Goal: Task Accomplishment & Management: Manage account settings

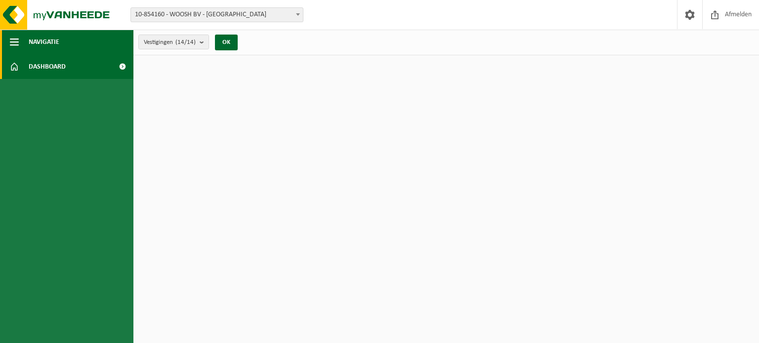
click at [47, 44] on span "Navigatie" at bounding box center [44, 42] width 31 height 25
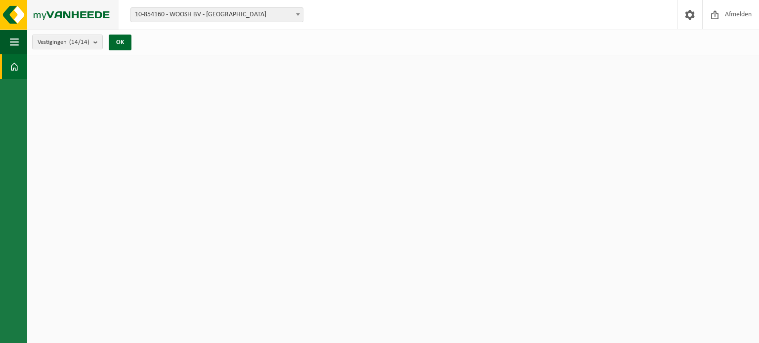
click at [16, 21] on img at bounding box center [59, 15] width 119 height 30
click at [13, 13] on img at bounding box center [59, 15] width 119 height 30
click at [16, 66] on span at bounding box center [14, 66] width 9 height 25
click at [21, 4] on img at bounding box center [59, 15] width 119 height 30
click at [8, 21] on img at bounding box center [59, 15] width 119 height 30
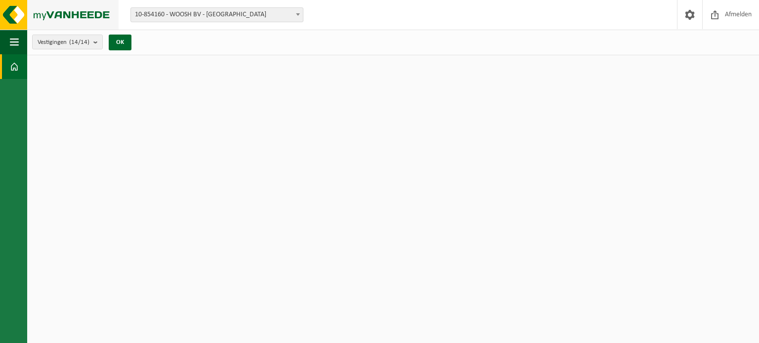
click at [69, 12] on img at bounding box center [59, 15] width 119 height 30
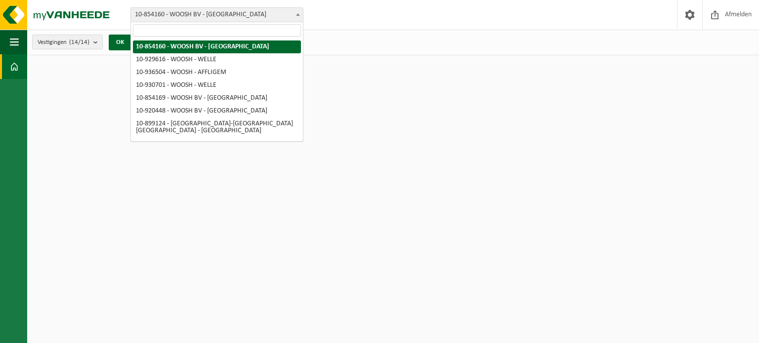
click at [212, 16] on span "10-854160 - WOOSH BV - [GEOGRAPHIC_DATA]" at bounding box center [217, 15] width 172 height 14
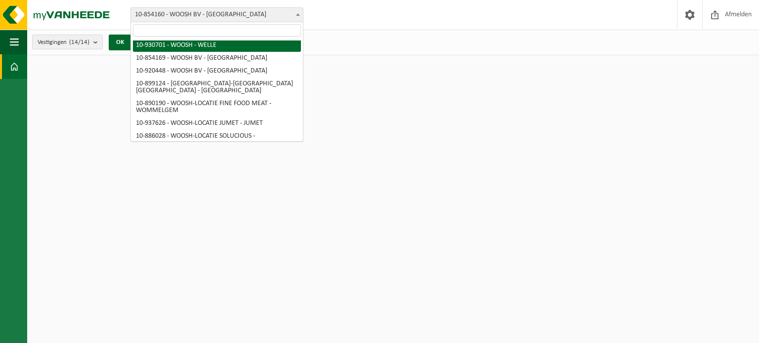
scroll to position [49, 0]
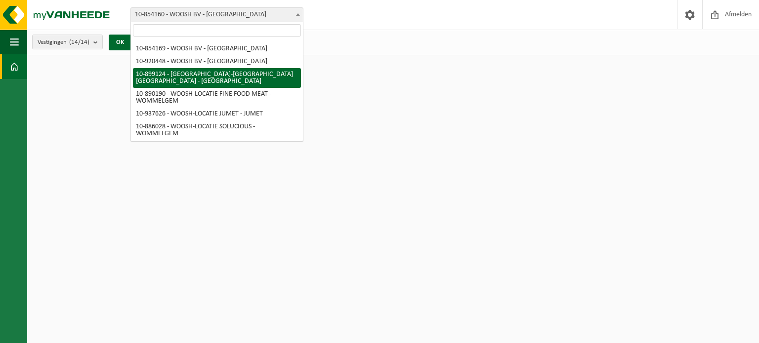
select select "118497"
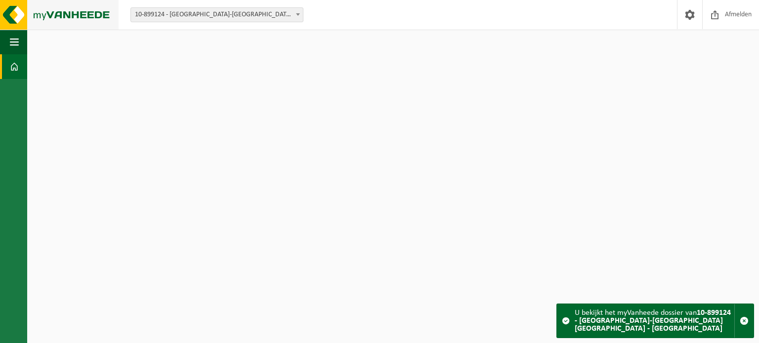
click at [68, 13] on img at bounding box center [59, 15] width 119 height 30
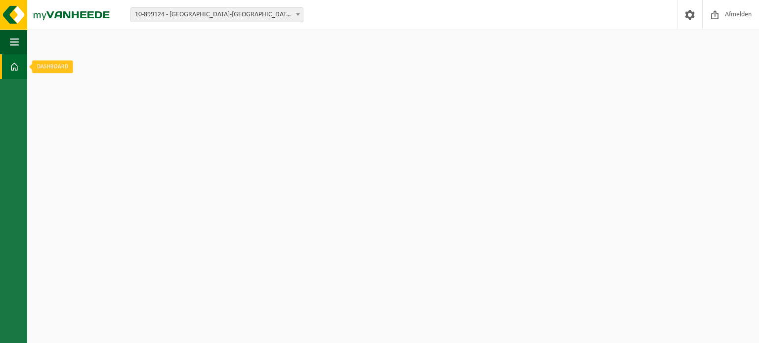
click at [6, 60] on link "Dashboard" at bounding box center [13, 66] width 27 height 25
click at [16, 35] on span "button" at bounding box center [14, 42] width 9 height 25
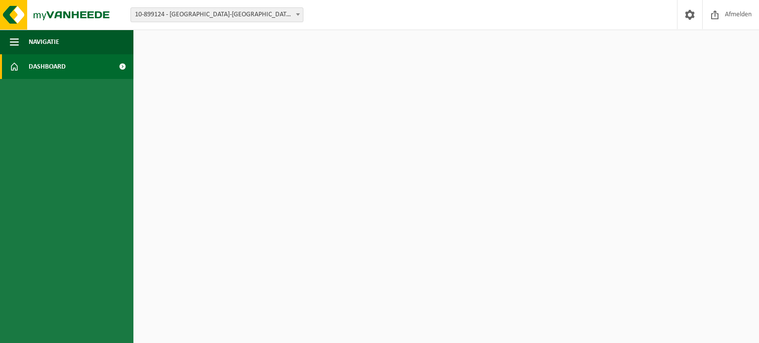
click at [44, 61] on span "Dashboard" at bounding box center [47, 66] width 37 height 25
click at [127, 63] on span at bounding box center [122, 66] width 22 height 25
click at [122, 68] on span at bounding box center [122, 66] width 22 height 25
click at [186, 16] on span "10-899124 - [GEOGRAPHIC_DATA]-[GEOGRAPHIC_DATA] [GEOGRAPHIC_DATA] - [GEOGRAPHIC…" at bounding box center [217, 15] width 172 height 14
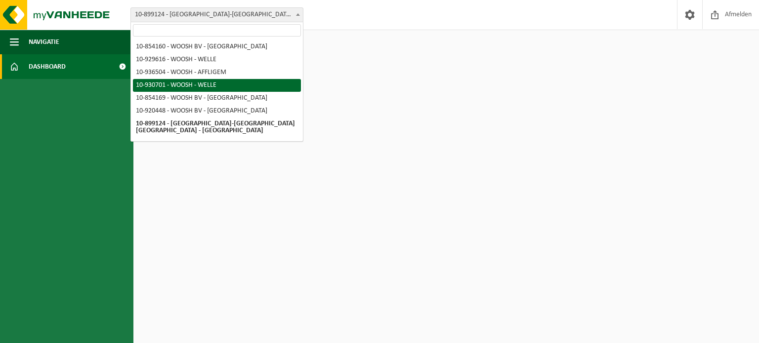
scroll to position [99, 0]
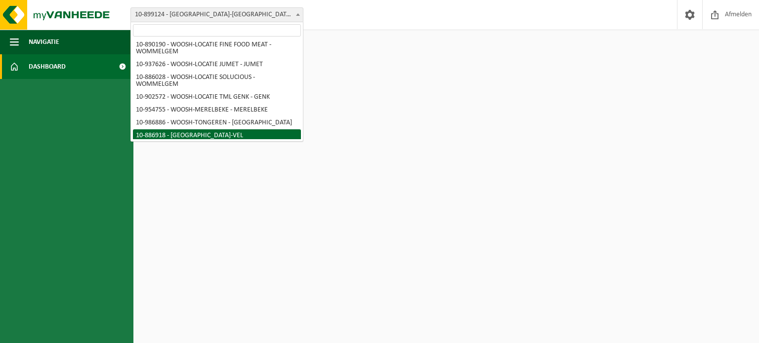
select select "112884"
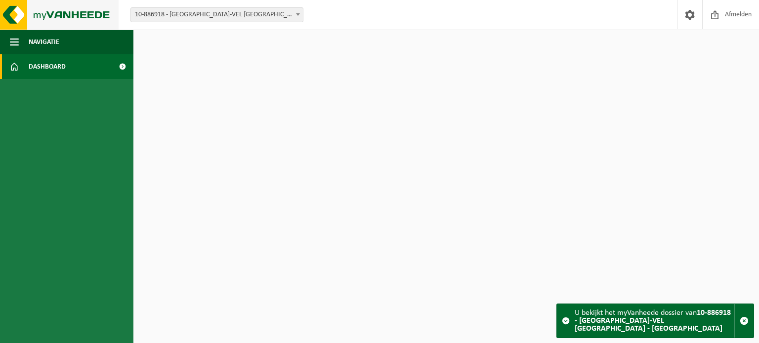
click at [15, 11] on img at bounding box center [59, 15] width 119 height 30
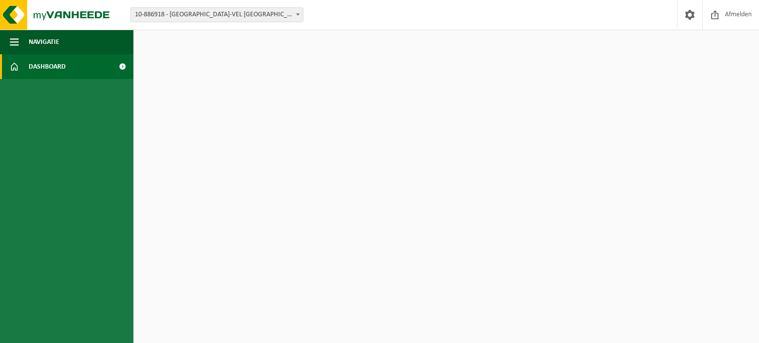
click at [207, 17] on span "10-886918 - [GEOGRAPHIC_DATA]-VEL [GEOGRAPHIC_DATA] - [GEOGRAPHIC_DATA]" at bounding box center [217, 15] width 172 height 14
click at [66, 17] on img at bounding box center [59, 15] width 119 height 30
click at [66, 69] on link "Dashboard" at bounding box center [66, 66] width 133 height 25
click at [42, 44] on span "Navigatie" at bounding box center [44, 42] width 31 height 25
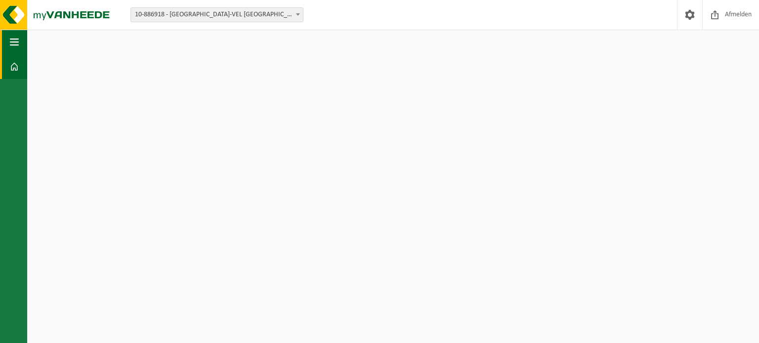
click at [13, 39] on span "button" at bounding box center [14, 42] width 9 height 25
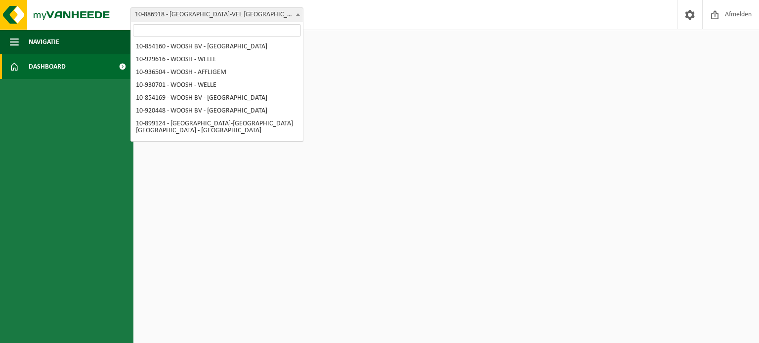
click at [154, 14] on span "10-886918 - [GEOGRAPHIC_DATA]-VEL [GEOGRAPHIC_DATA] - [GEOGRAPHIC_DATA]" at bounding box center [217, 15] width 172 height 14
